Goal: Information Seeking & Learning: Learn about a topic

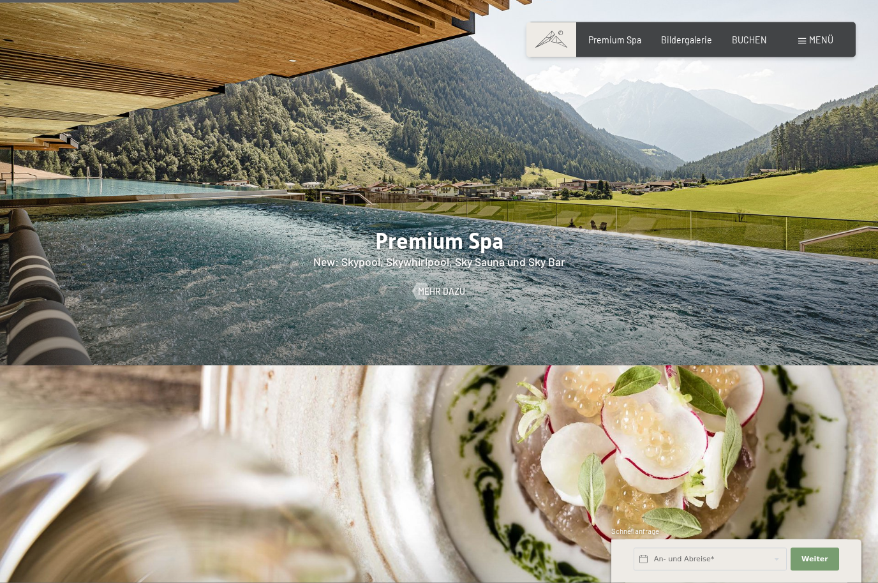
scroll to position [1600, 0]
click at [457, 288] on span "Mehr dazu" at bounding box center [454, 291] width 47 height 13
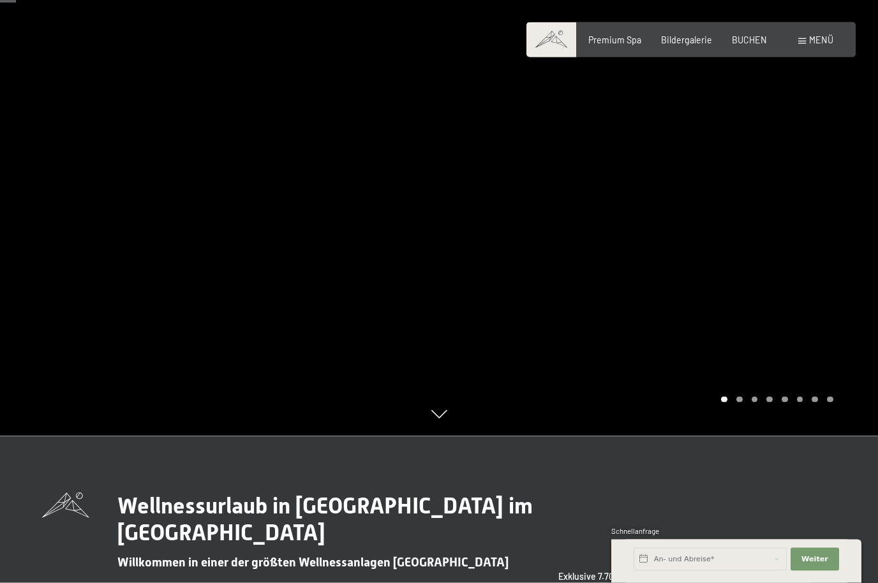
scroll to position [144, 0]
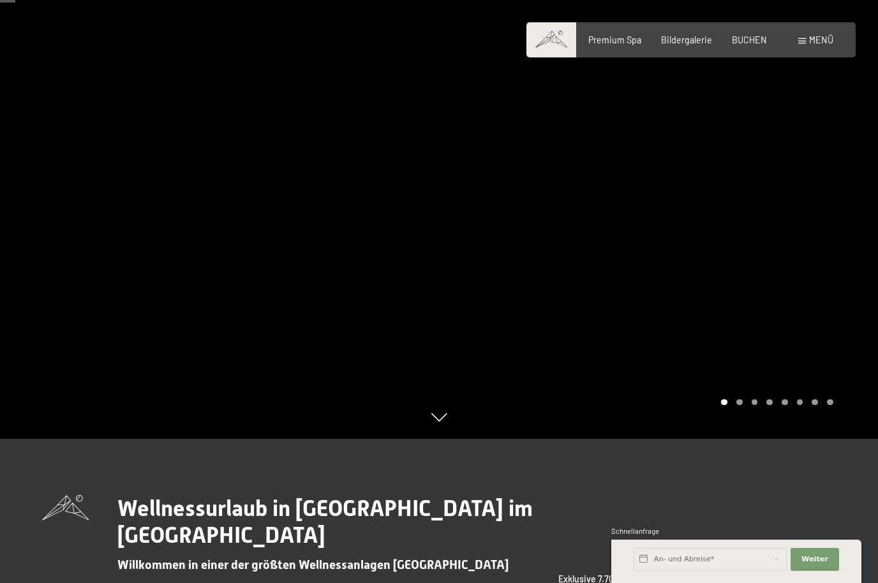
click at [846, 299] on div at bounding box center [658, 147] width 439 height 583
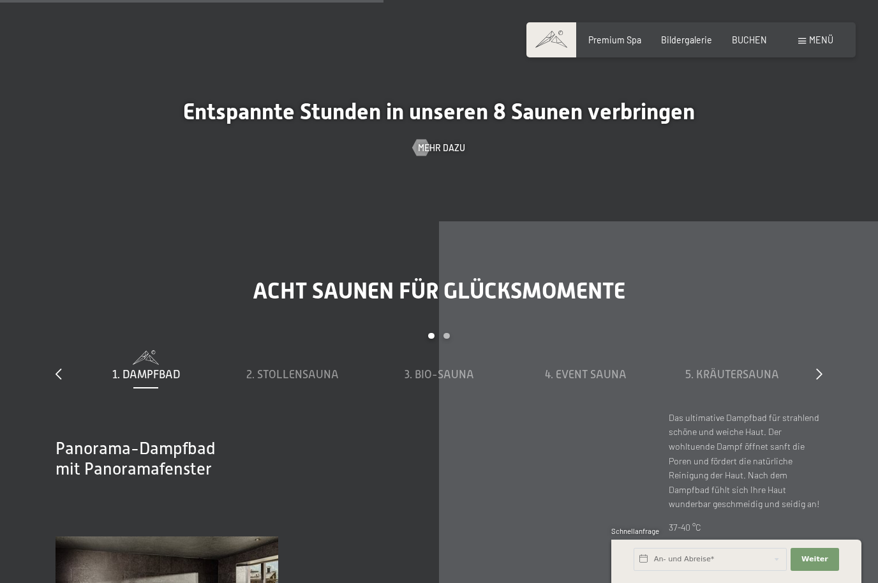
scroll to position [3675, 0]
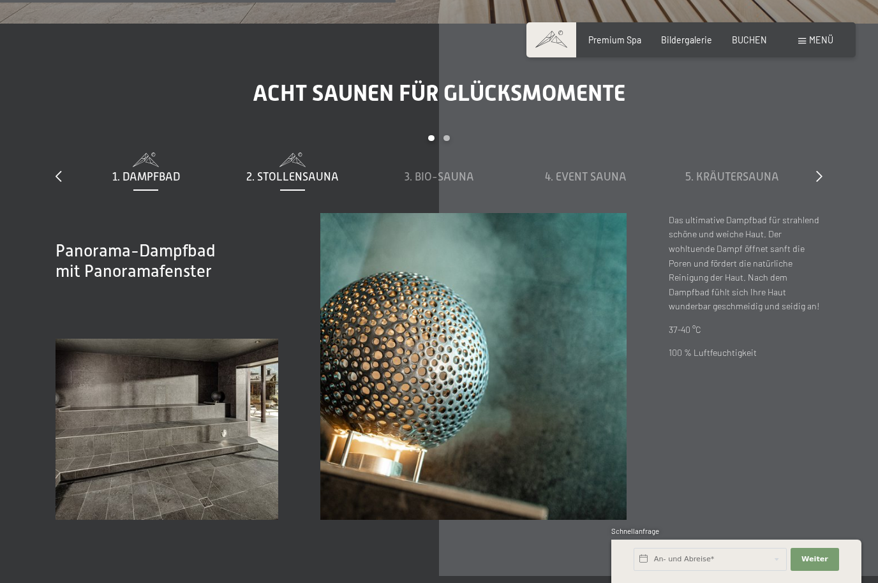
click at [317, 183] on span "2. Stollensauna" at bounding box center [292, 176] width 93 height 13
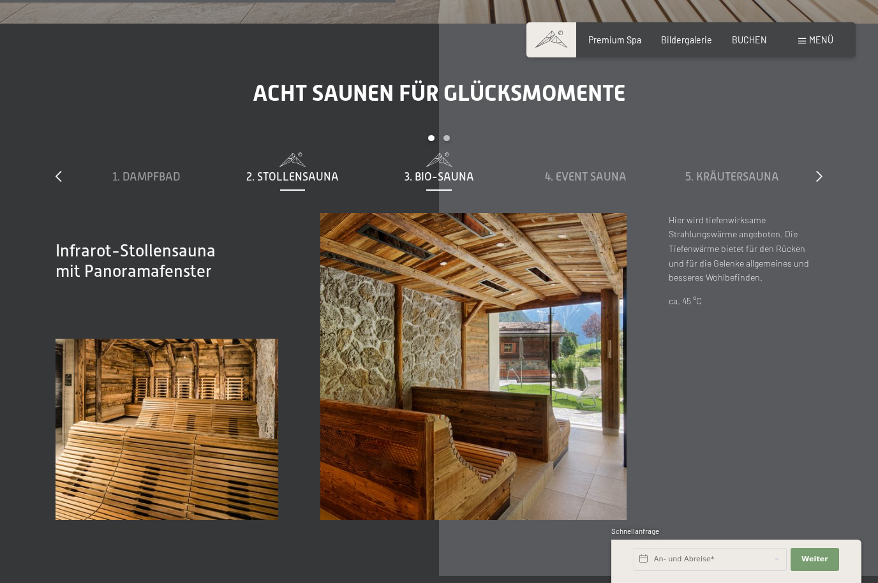
click at [465, 185] on div "3. Bio-Sauna" at bounding box center [438, 177] width 135 height 16
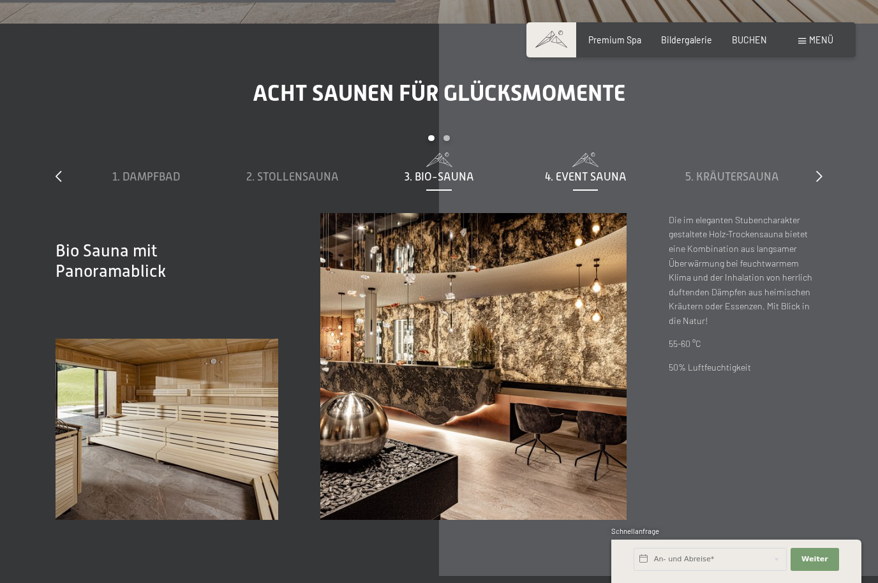
click at [599, 183] on span "4. Event Sauna" at bounding box center [586, 176] width 82 height 13
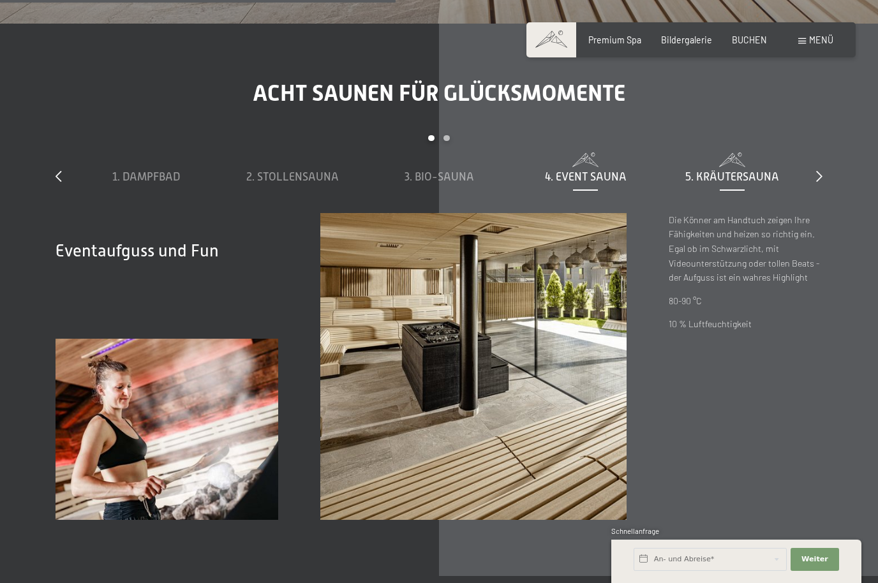
click at [756, 183] on span "5. Kräutersauna" at bounding box center [732, 176] width 94 height 13
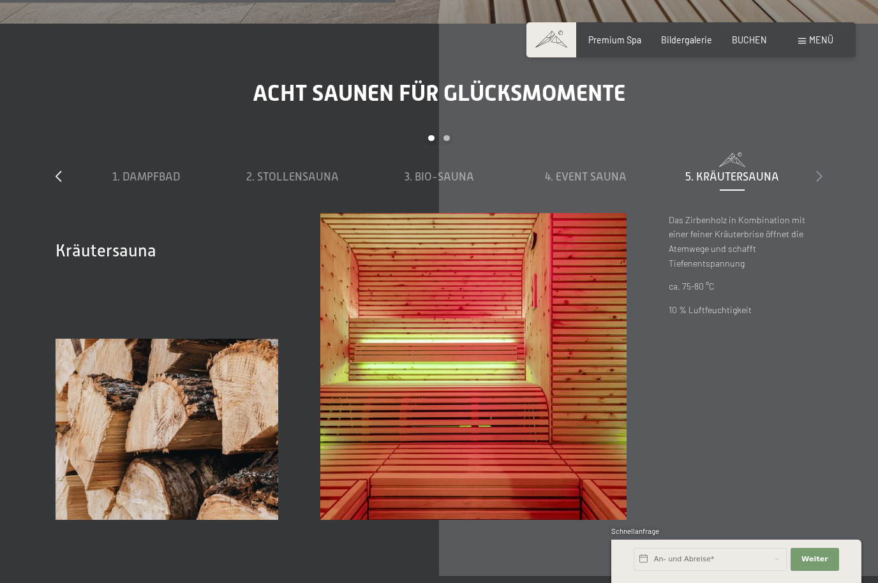
click at [822, 182] on icon at bounding box center [819, 175] width 6 height 11
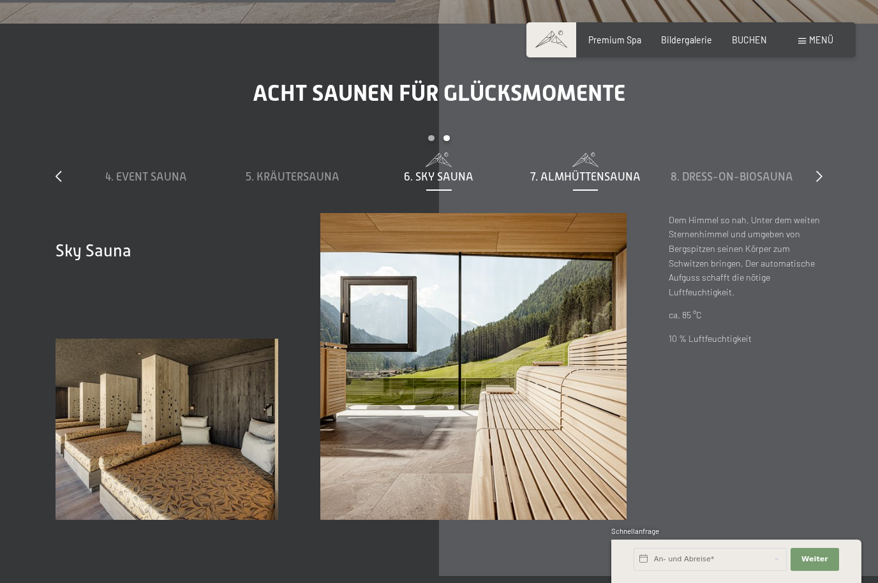
click at [624, 183] on span "7. Almhüttensauna" at bounding box center [585, 176] width 110 height 13
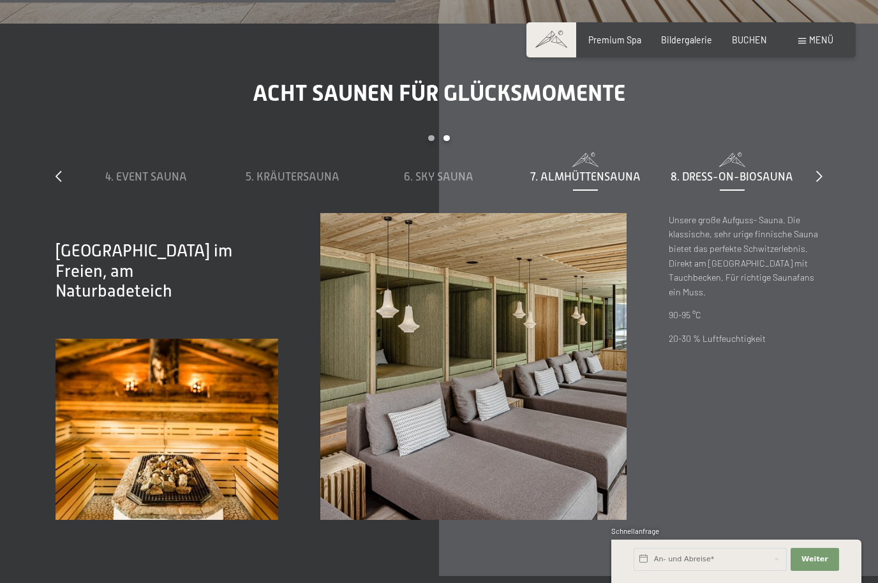
click at [765, 183] on span "8. Dress-on-Biosauna" at bounding box center [732, 176] width 123 height 13
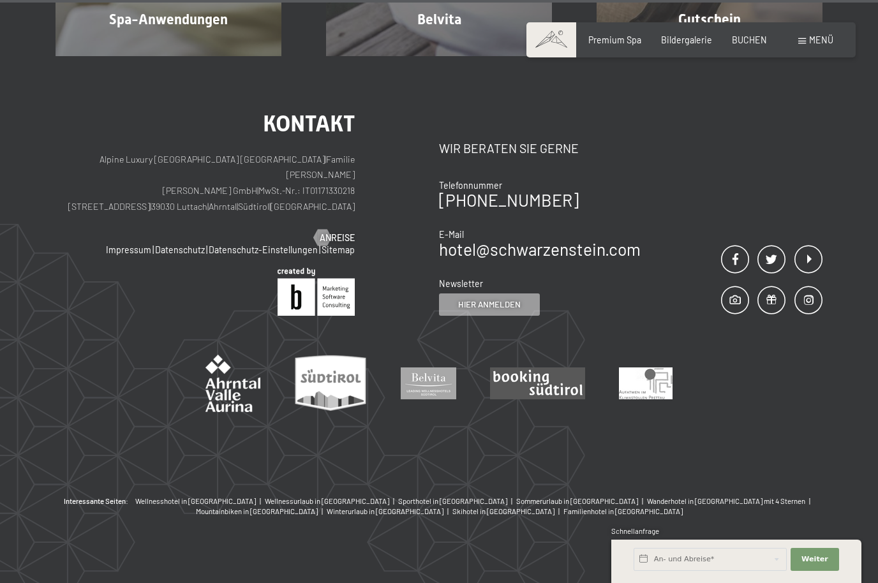
scroll to position [7097, 0]
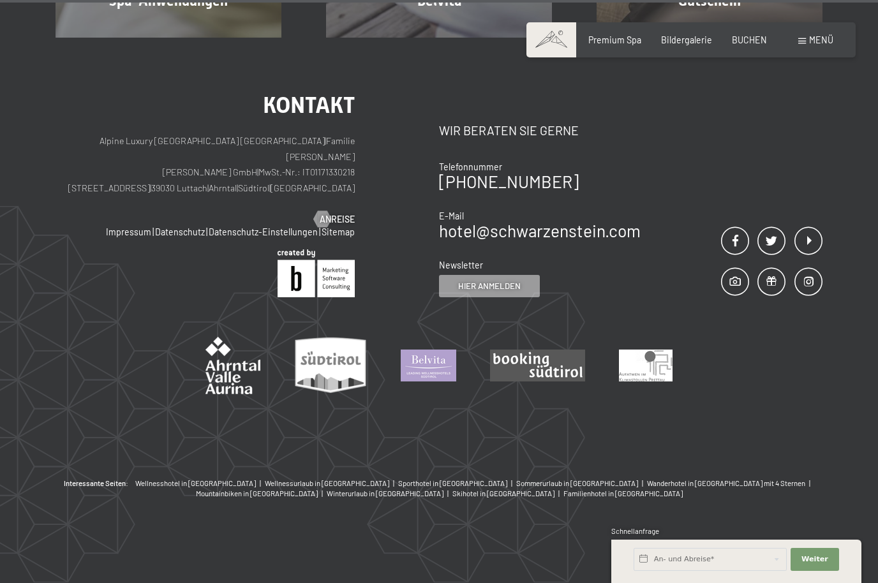
click at [445, 382] on img at bounding box center [429, 366] width 56 height 32
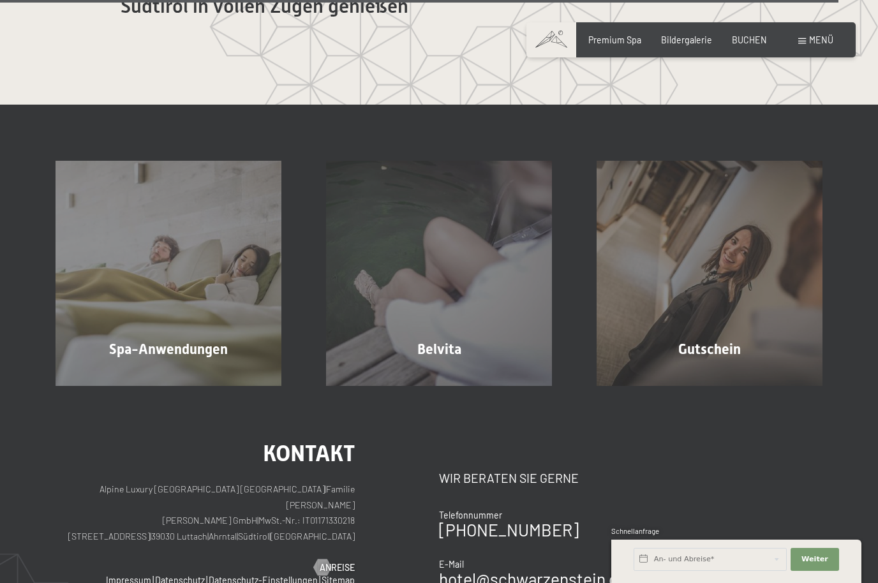
scroll to position [6720, 0]
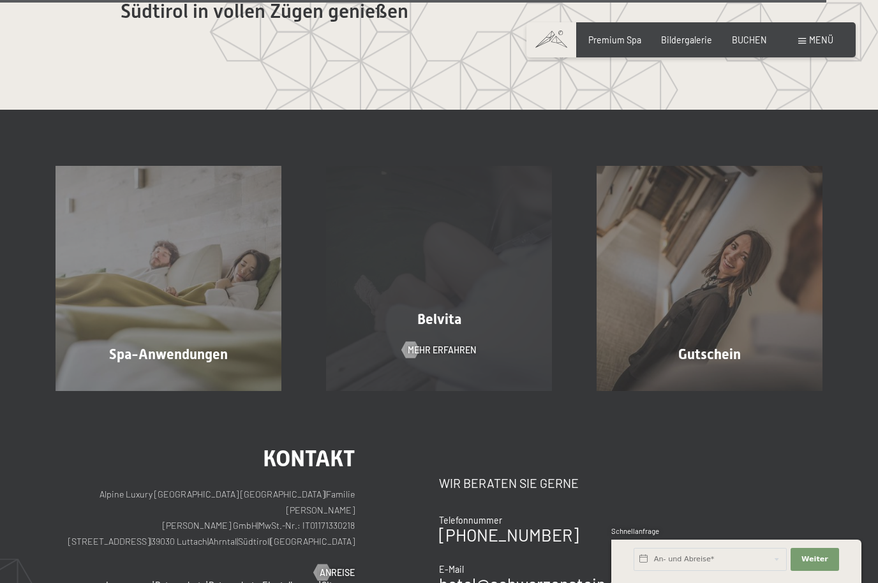
click at [499, 391] on div "Belvita Mehr erfahren" at bounding box center [439, 278] width 271 height 225
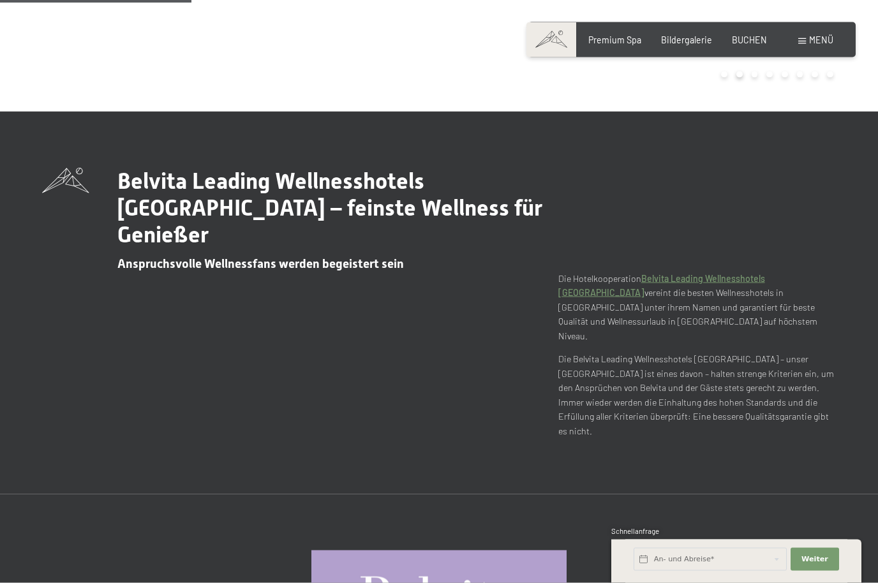
scroll to position [454, 0]
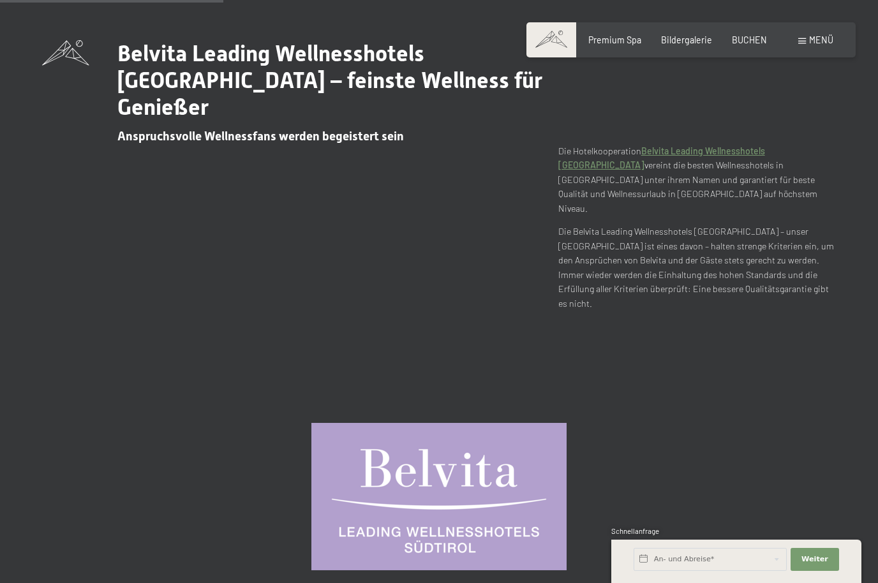
click at [509, 436] on img at bounding box center [438, 496] width 255 height 147
click at [508, 426] on img at bounding box center [438, 496] width 255 height 147
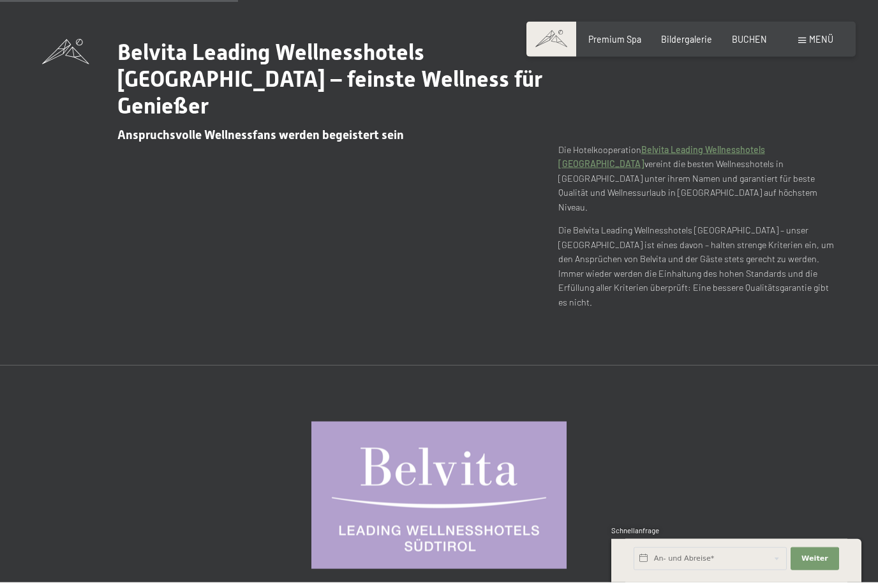
scroll to position [498, 0]
